Goal: Task Accomplishment & Management: Manage account settings

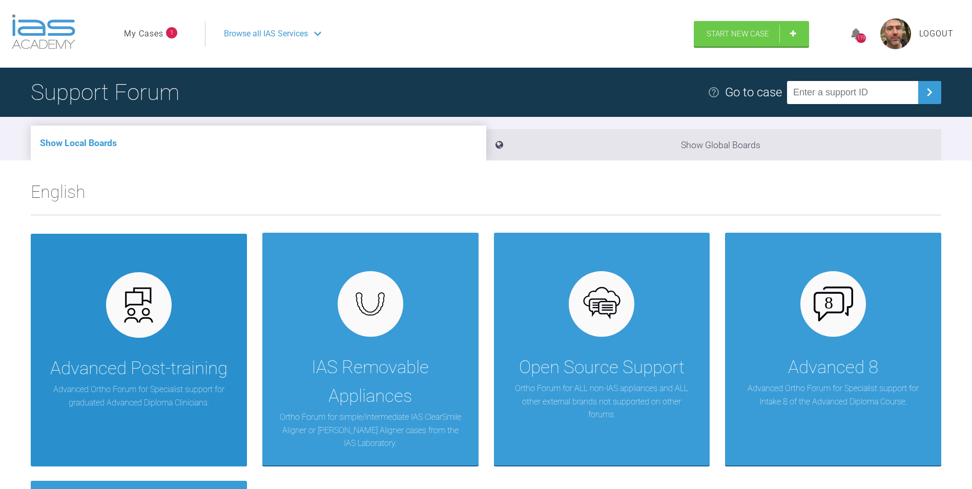
click at [171, 334] on div "Advanced Post-training Advanced Ortho Forum for Specialist support for graduate…" at bounding box center [139, 350] width 216 height 233
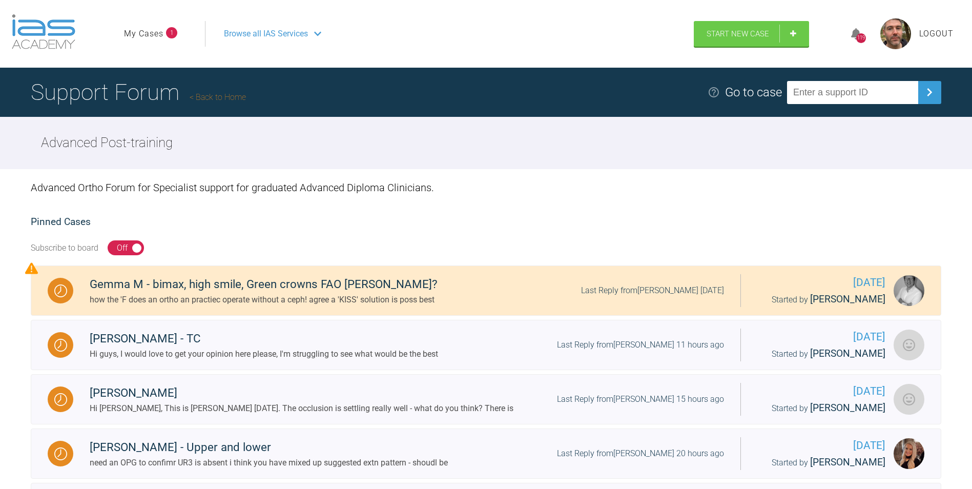
click at [144, 30] on link "My Cases" at bounding box center [143, 33] width 39 height 13
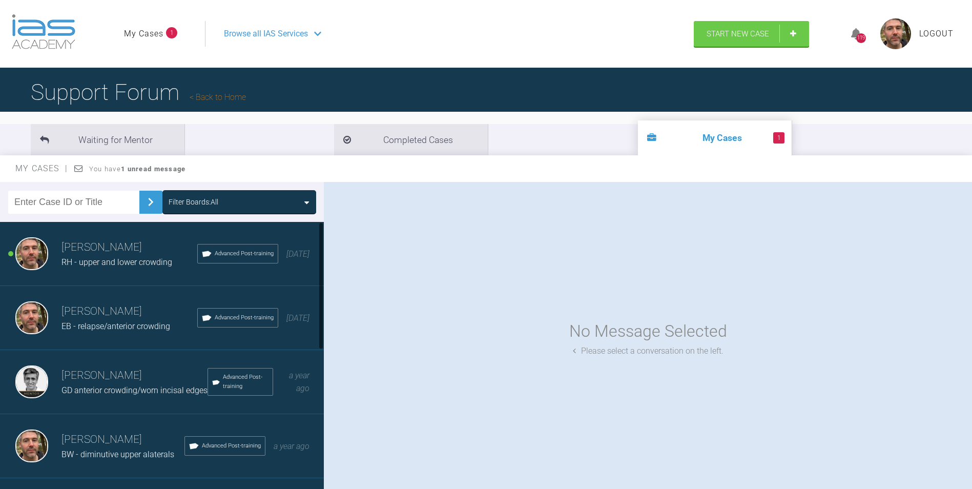
click at [133, 246] on h3 "David Rynn" at bounding box center [129, 247] width 136 height 17
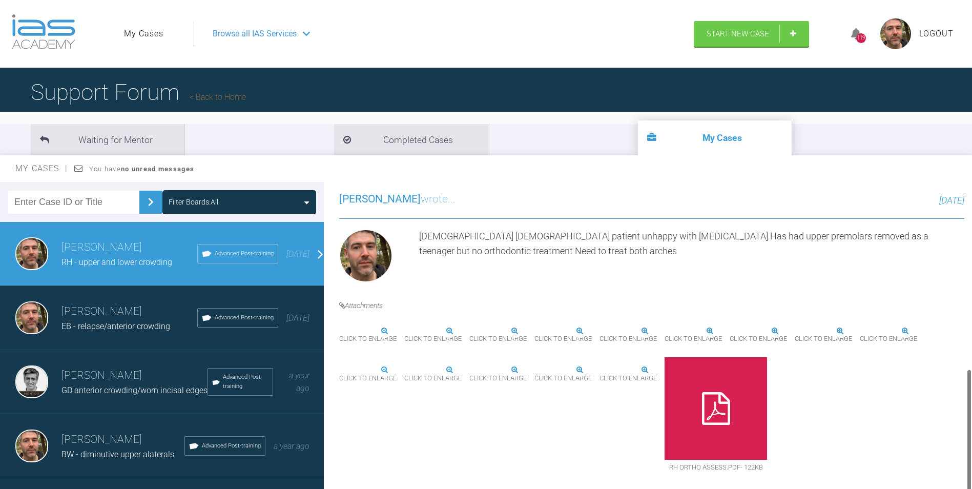
scroll to position [478, 0]
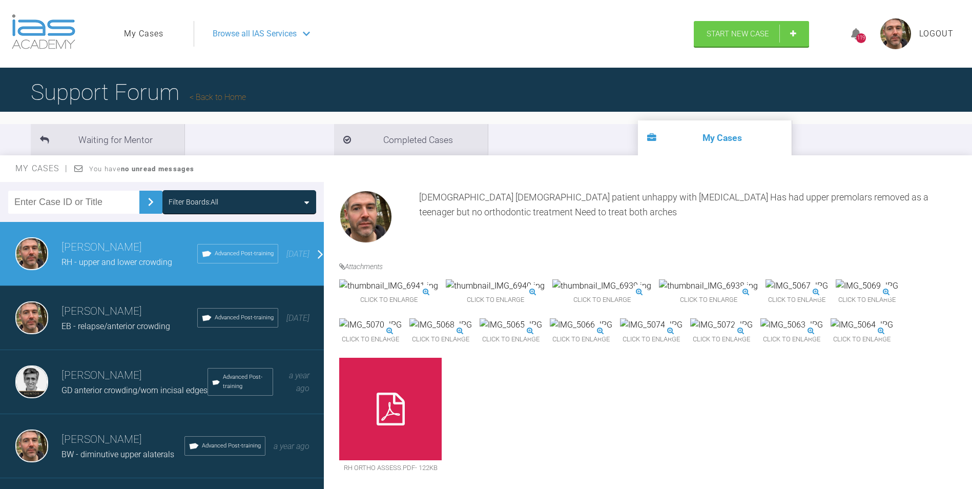
click at [620, 332] on img at bounding box center [651, 324] width 63 height 13
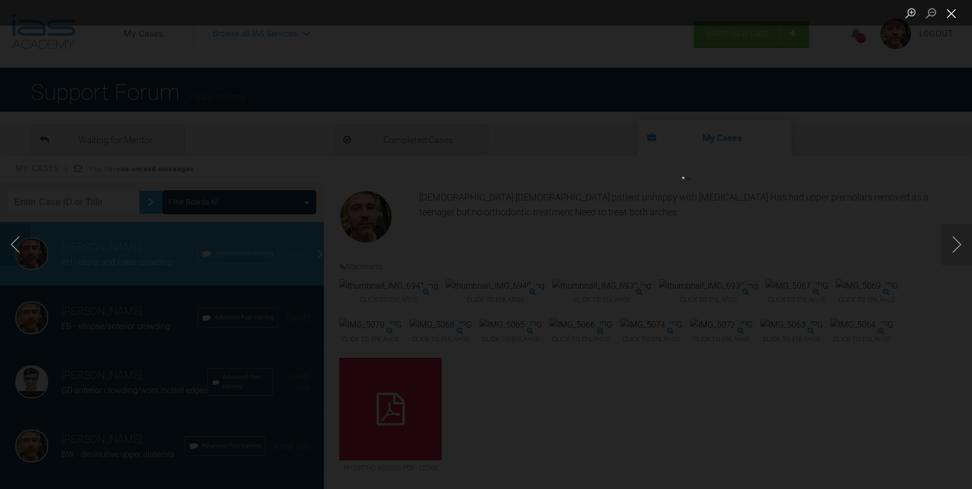
click at [955, 16] on button "Close lightbox" at bounding box center [951, 13] width 20 height 18
